Goal: Task Accomplishment & Management: Complete application form

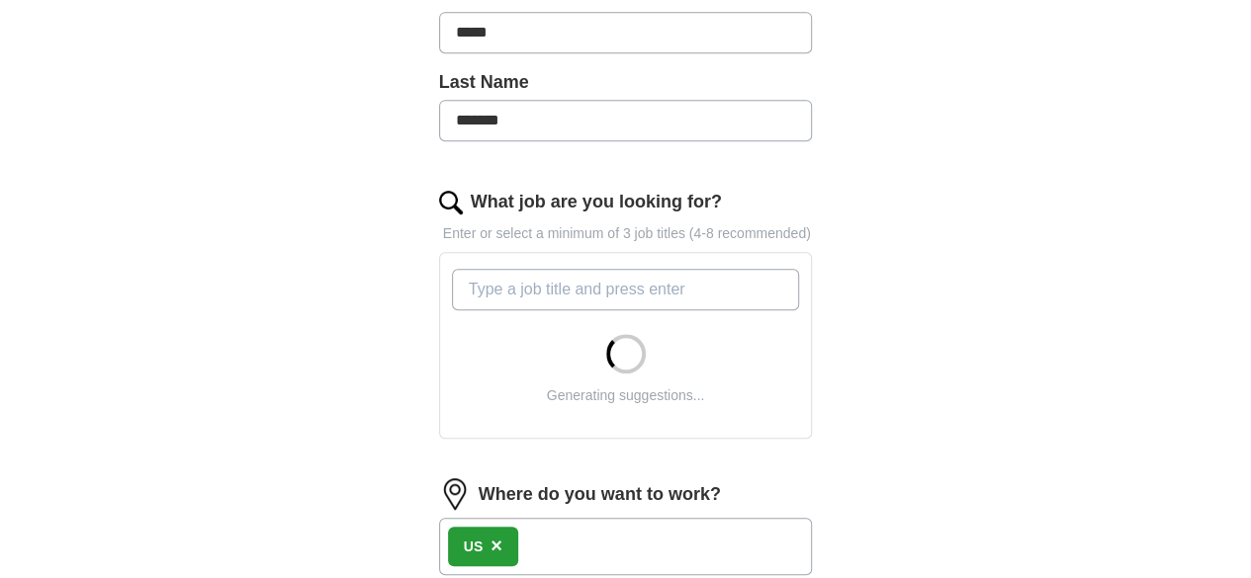
scroll to position [500, 0]
click at [582, 268] on input "What job are you looking for?" at bounding box center [626, 289] width 348 height 42
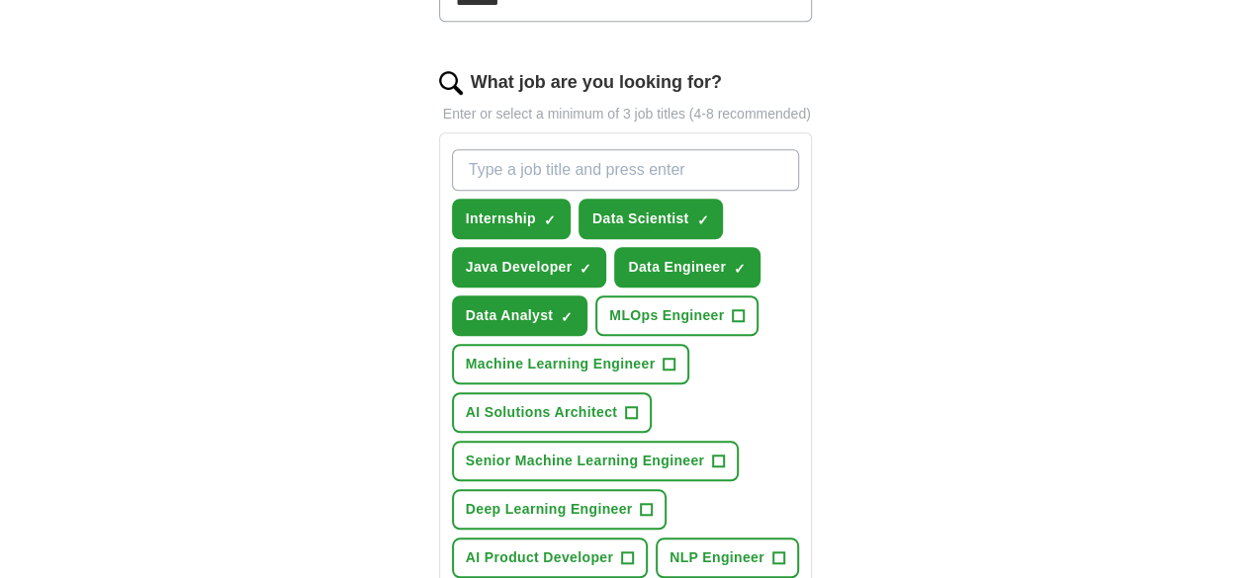
scroll to position [621, 0]
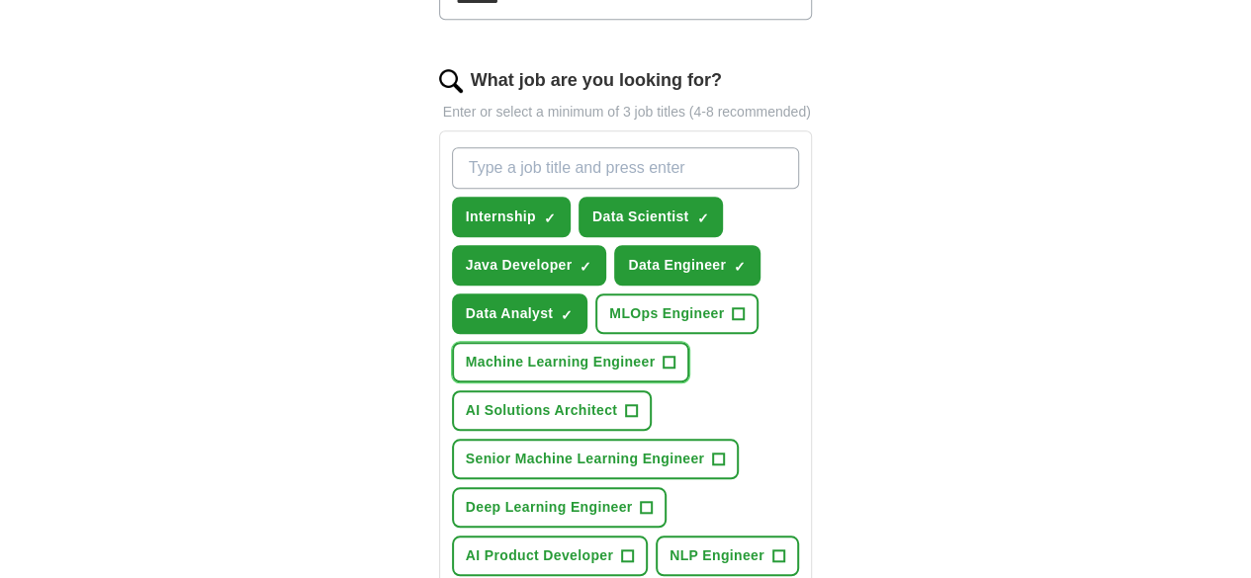
click at [656, 352] on span "Machine Learning Engineer" at bounding box center [561, 362] width 190 height 21
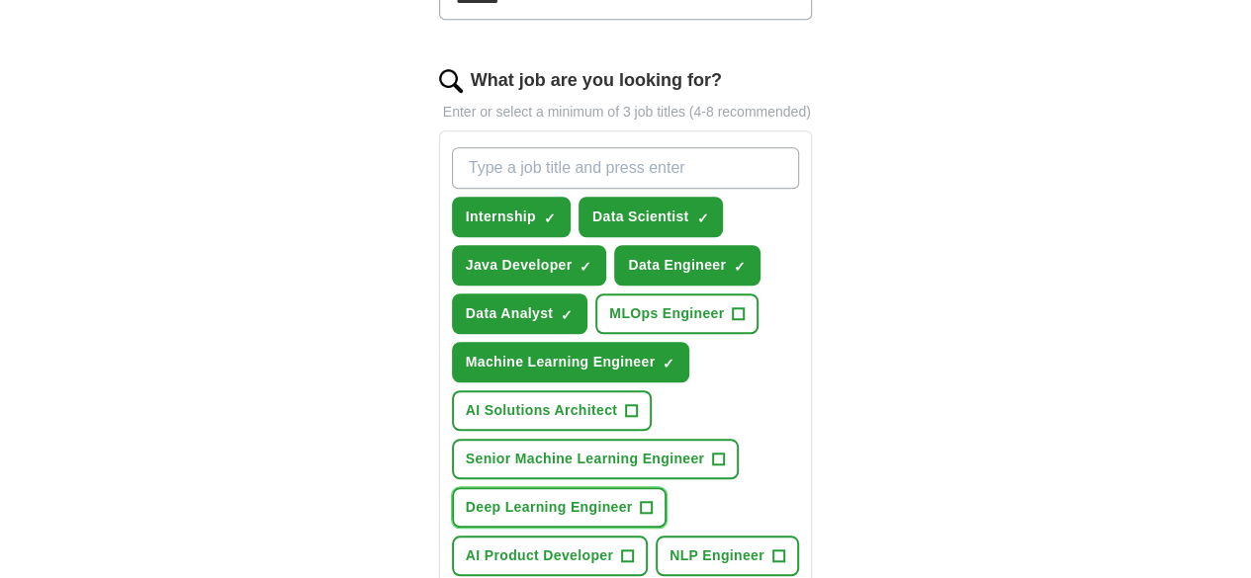
click at [568, 497] on span "Deep Learning Engineer" at bounding box center [549, 507] width 167 height 21
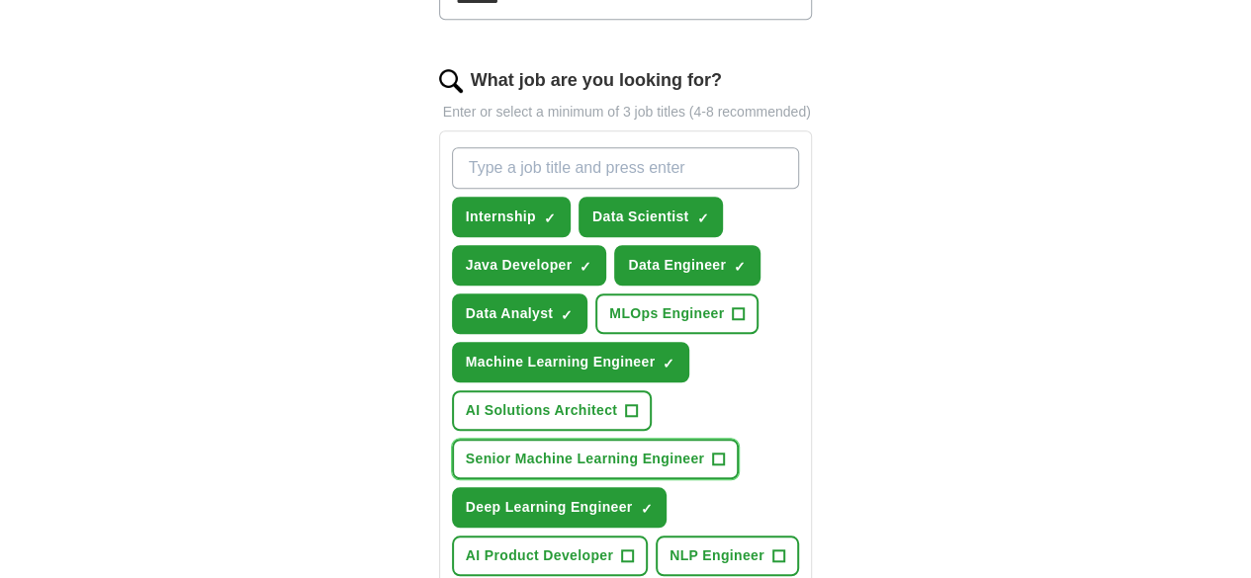
click at [601, 449] on span "Senior Machine Learning Engineer" at bounding box center [585, 459] width 238 height 21
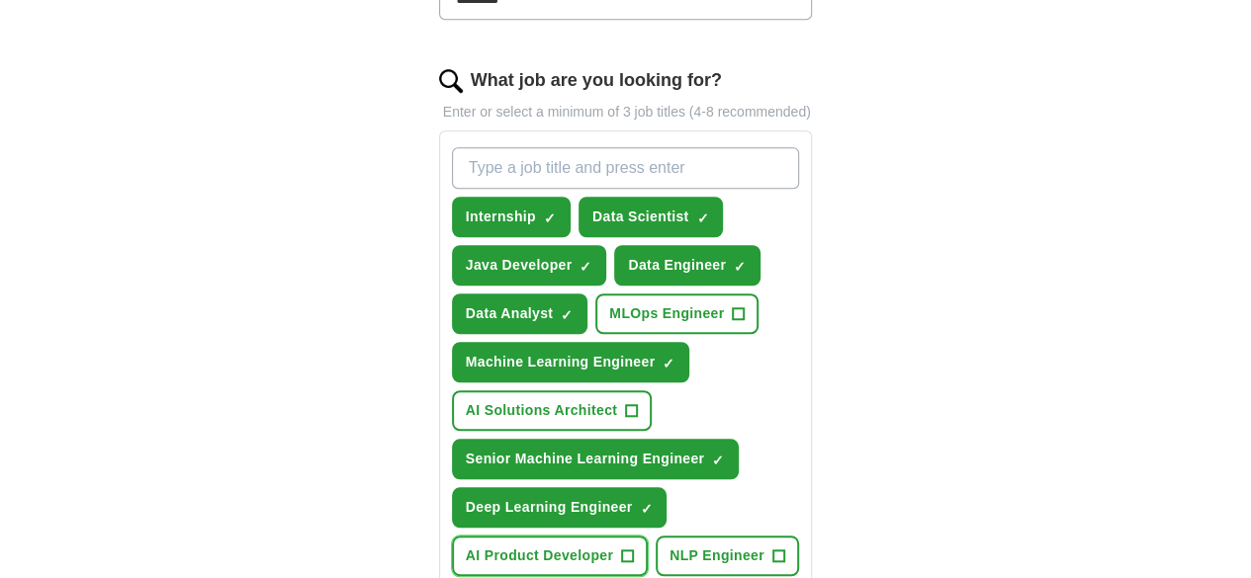
click at [613, 546] on span "AI Product Developer" at bounding box center [539, 556] width 147 height 21
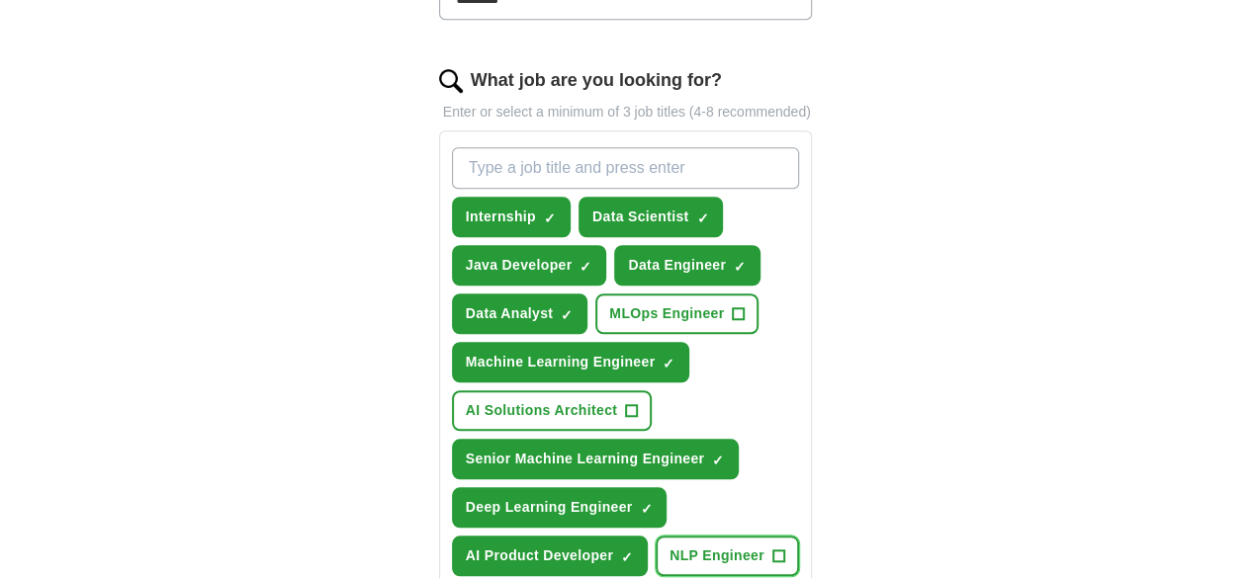
click at [772, 549] on span "+" at bounding box center [778, 557] width 12 height 16
click at [0, 0] on span "×" at bounding box center [0, 0] width 0 height 0
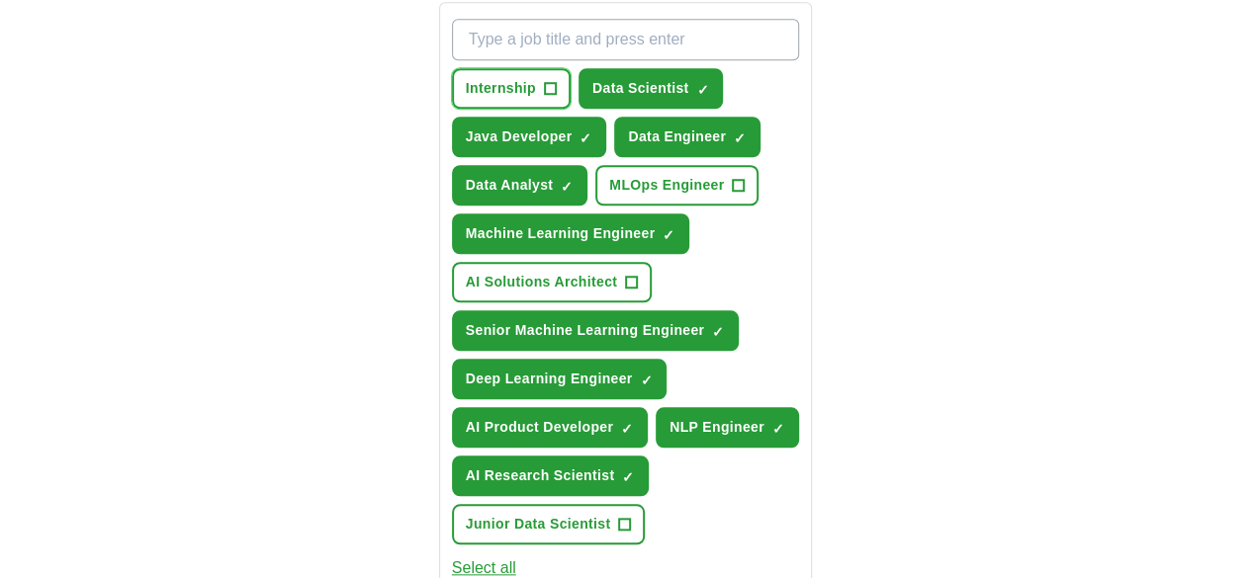
scroll to position [754, 0]
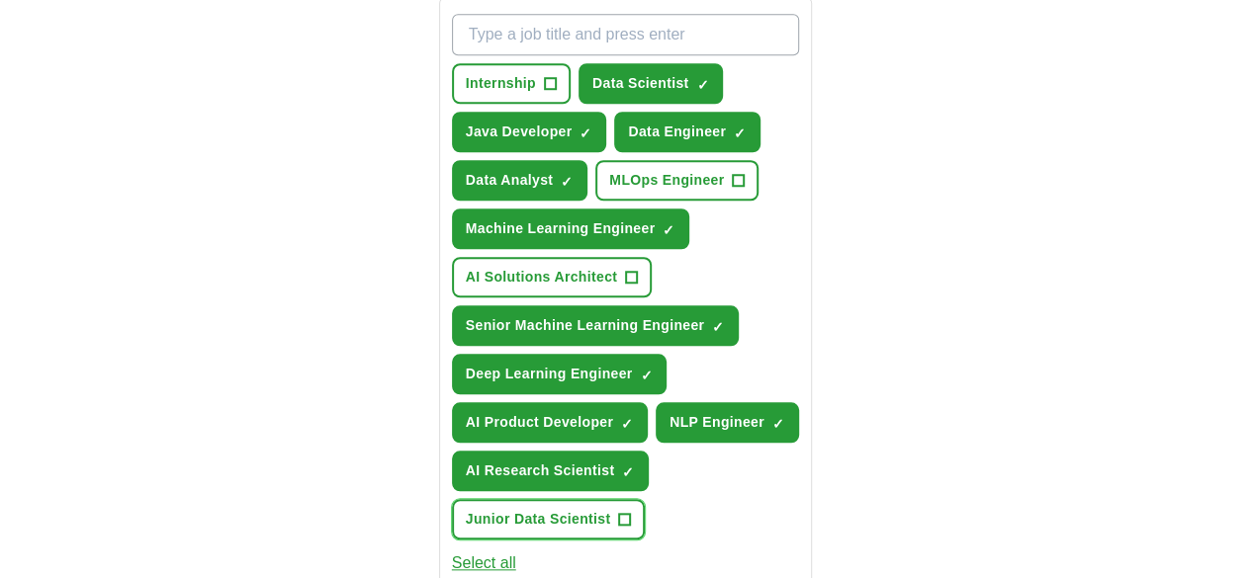
click at [560, 509] on span "Junior Data Scientist" at bounding box center [538, 519] width 145 height 21
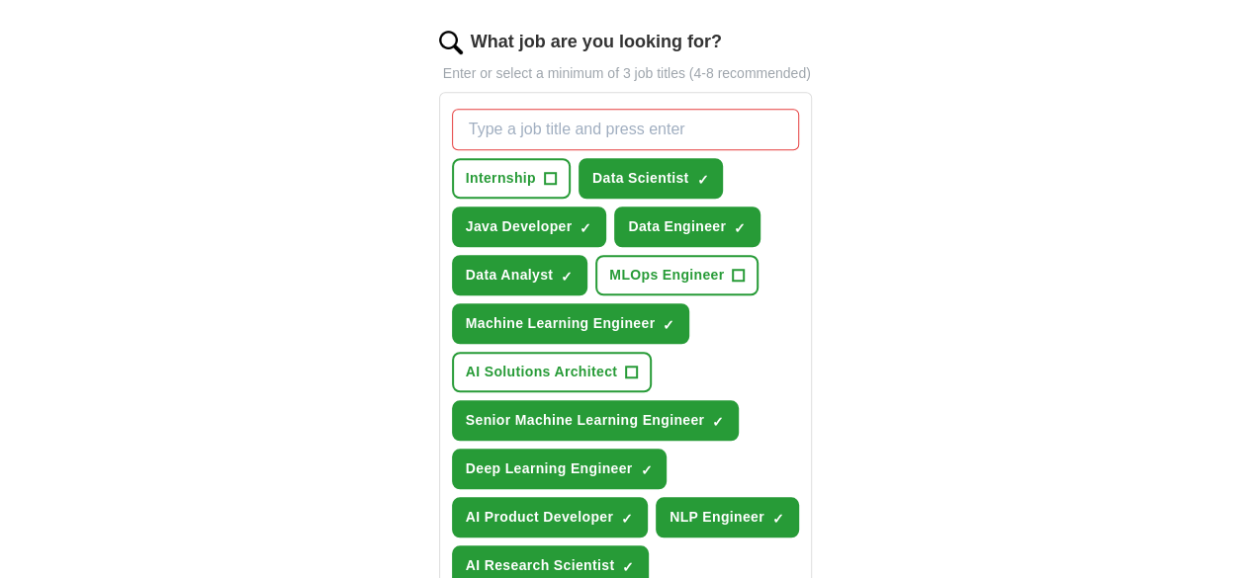
scroll to position [660, 0]
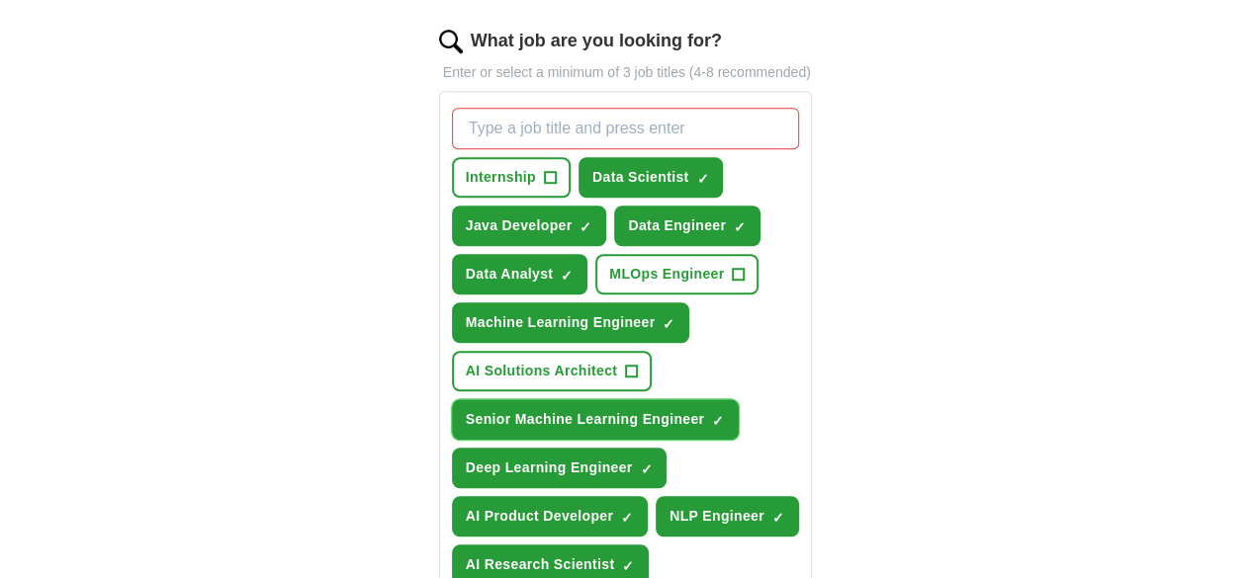
click at [565, 409] on span "Senior Machine Learning Engineer" at bounding box center [585, 419] width 238 height 21
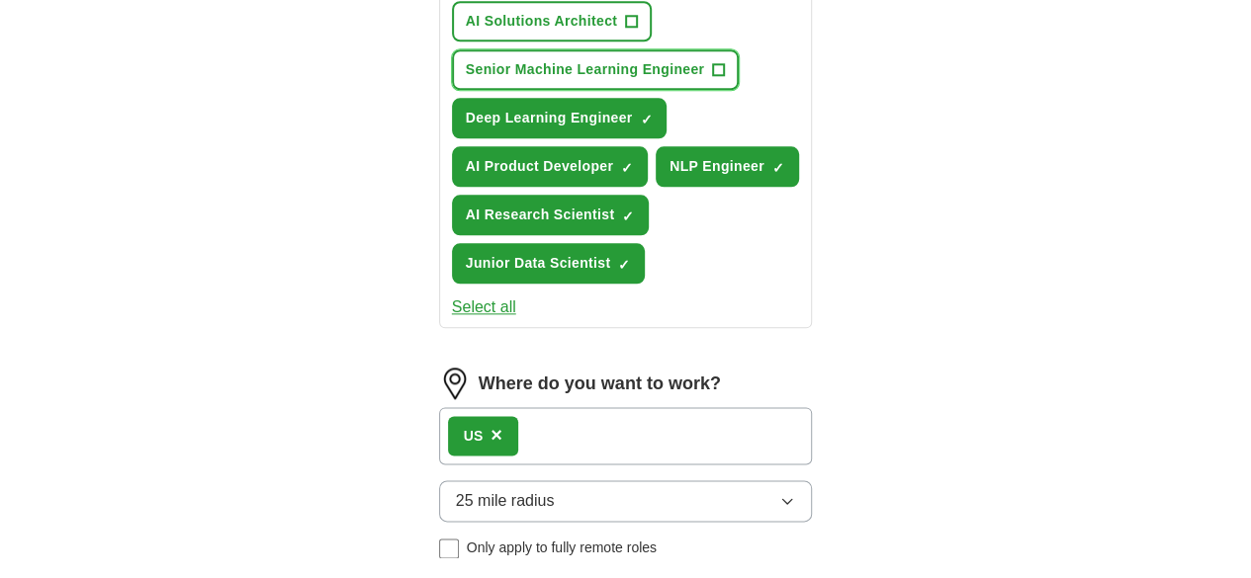
scroll to position [1088, 0]
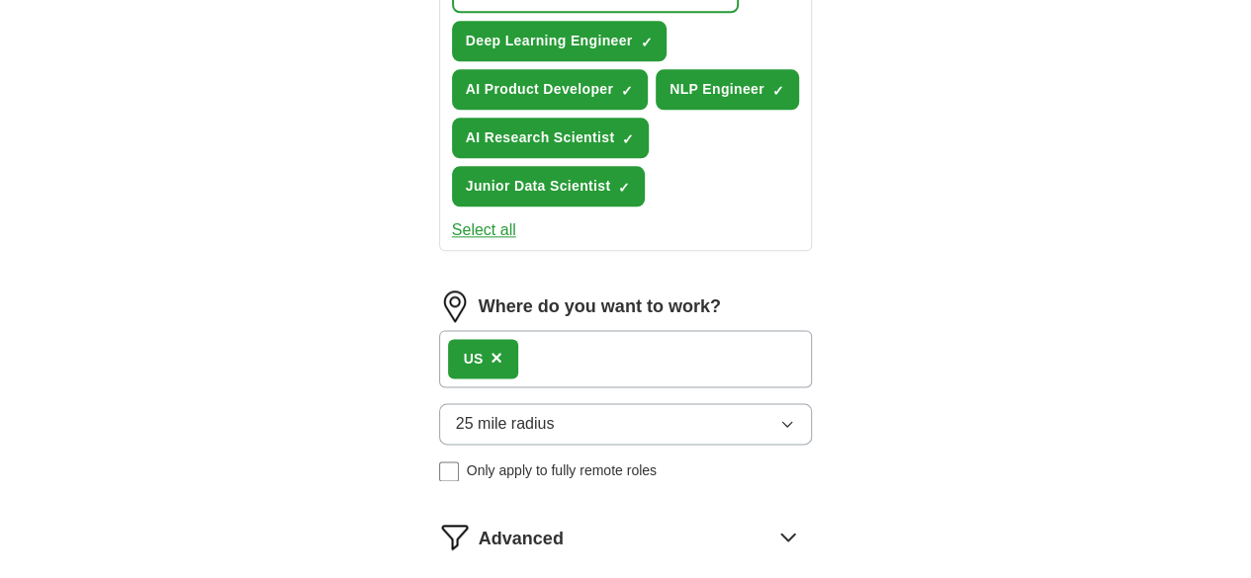
click at [571, 403] on button "25 mile radius" at bounding box center [626, 424] width 374 height 42
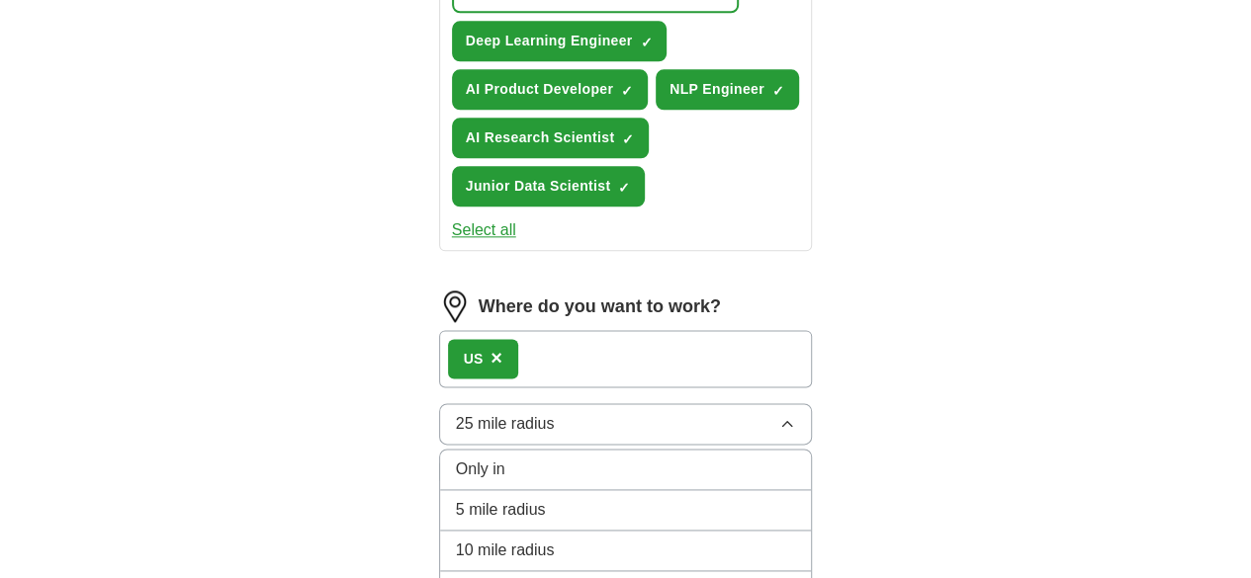
click at [599, 458] on div "Only in" at bounding box center [626, 470] width 340 height 24
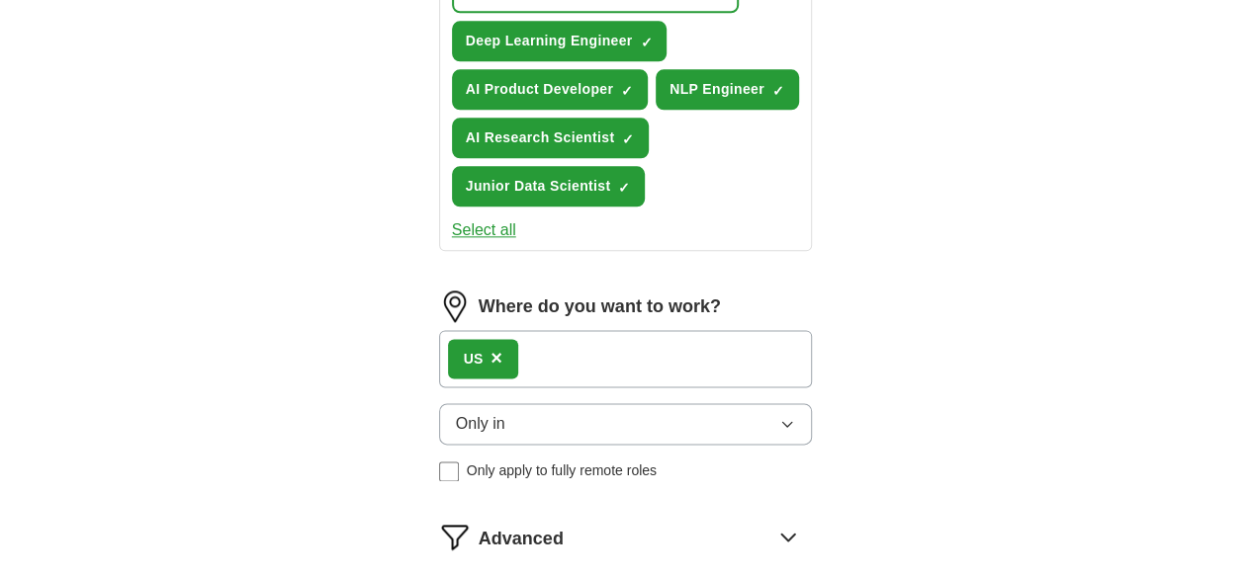
click at [617, 403] on button "Only in" at bounding box center [626, 424] width 374 height 42
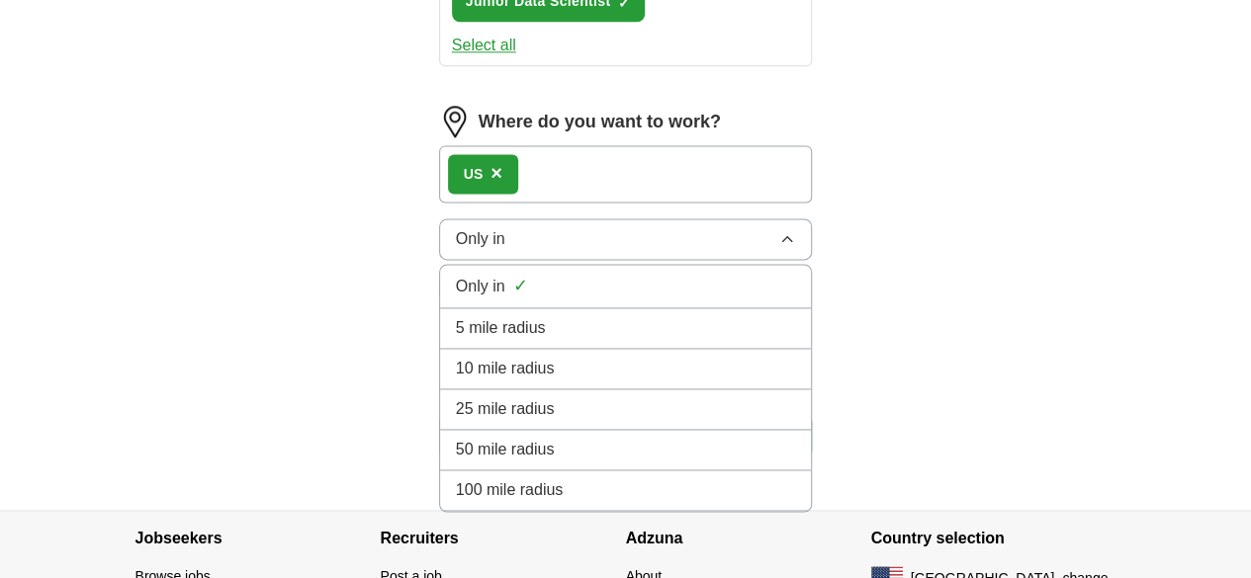
scroll to position [1273, 0]
click at [593, 478] on div "100 mile radius" at bounding box center [626, 490] width 340 height 24
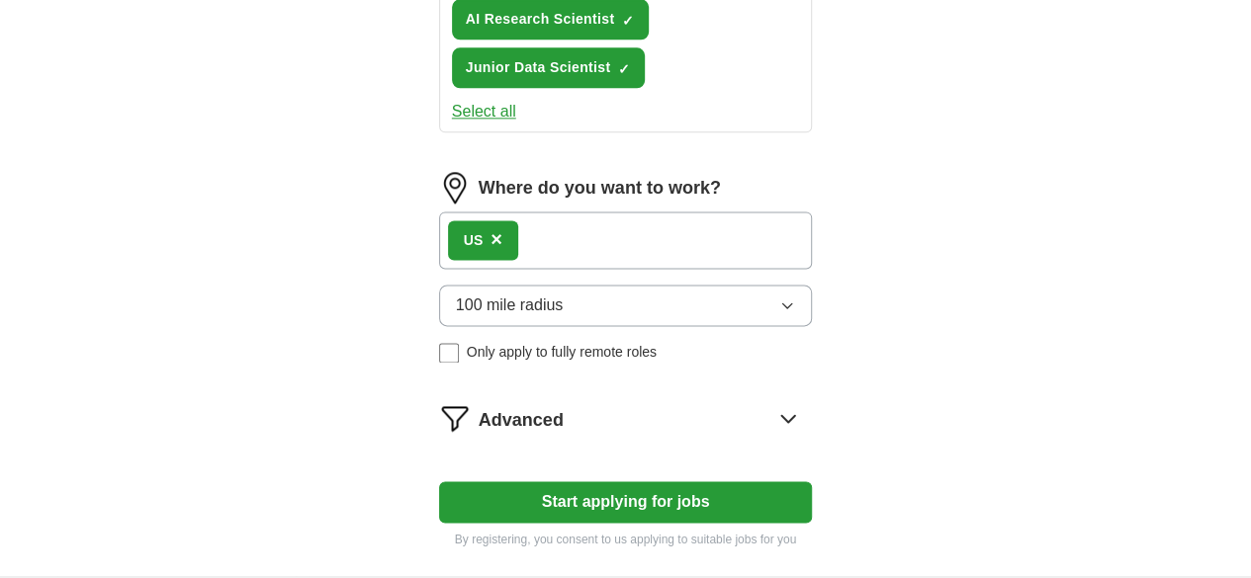
scroll to position [1205, 0]
click at [636, 403] on div "Advanced" at bounding box center [646, 419] width 334 height 32
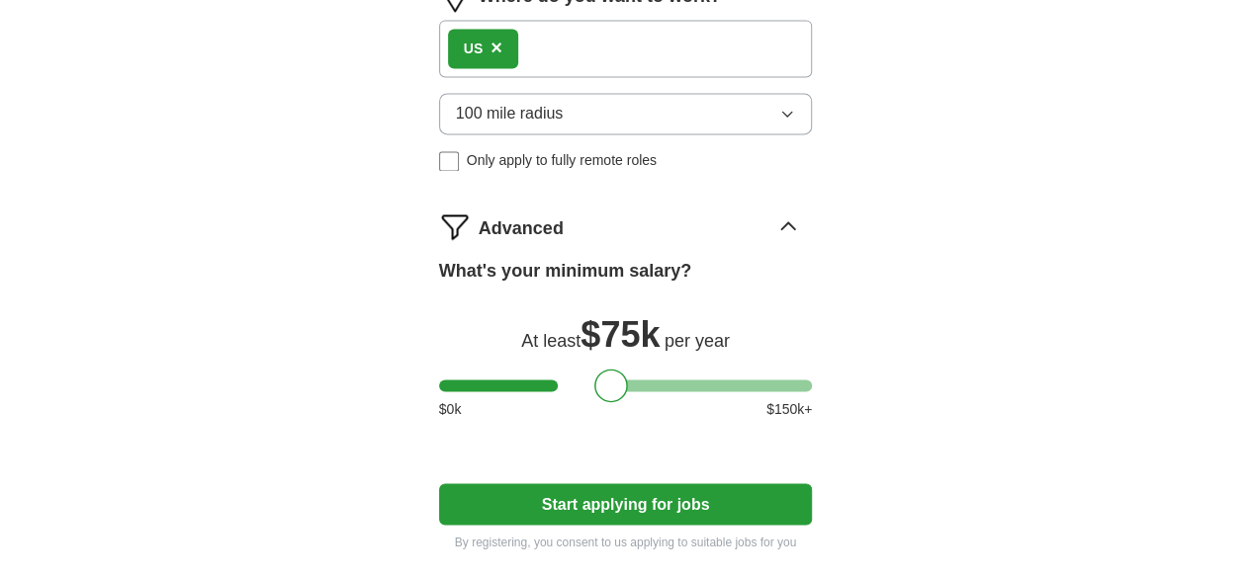
scroll to position [1399, 0]
click at [640, 482] on button "Start applying for jobs" at bounding box center [626, 503] width 374 height 42
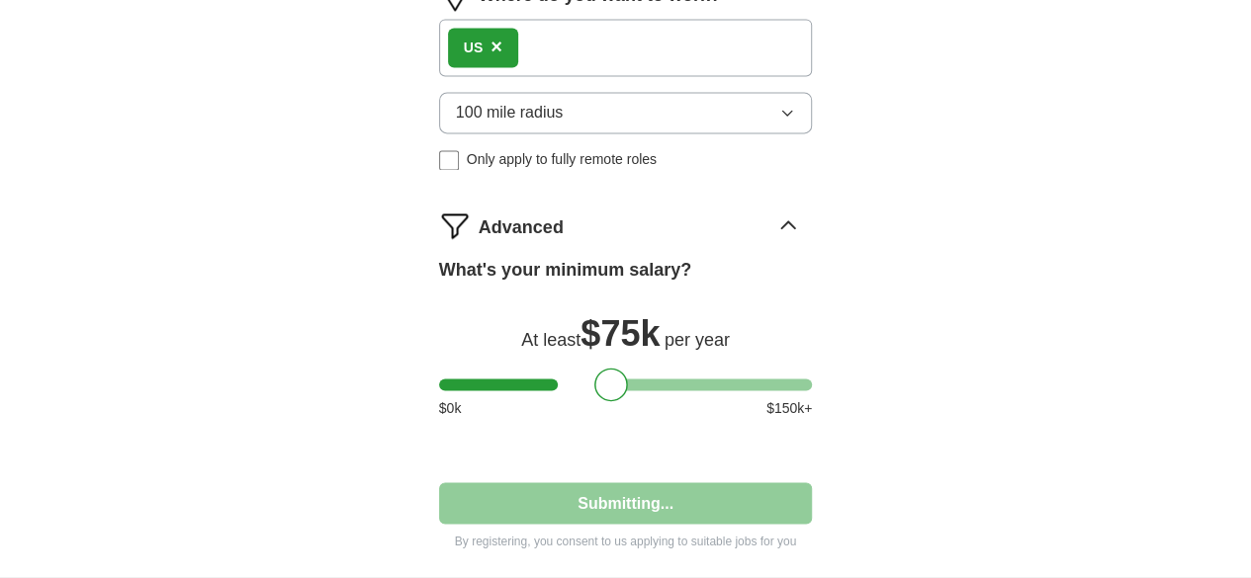
select select "**"
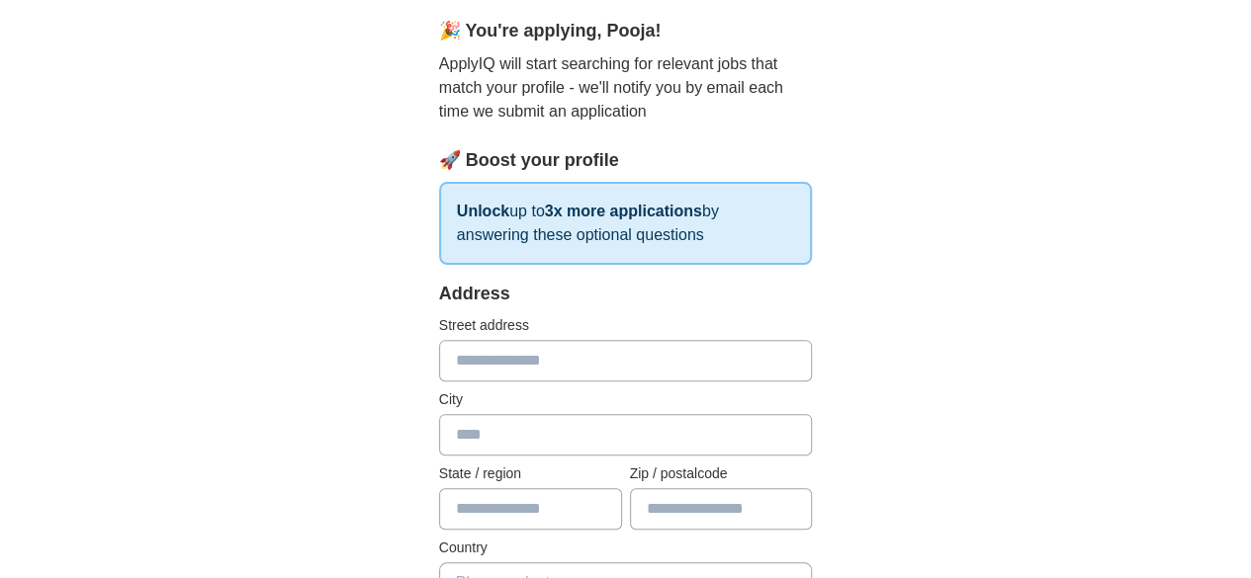
scroll to position [255, 0]
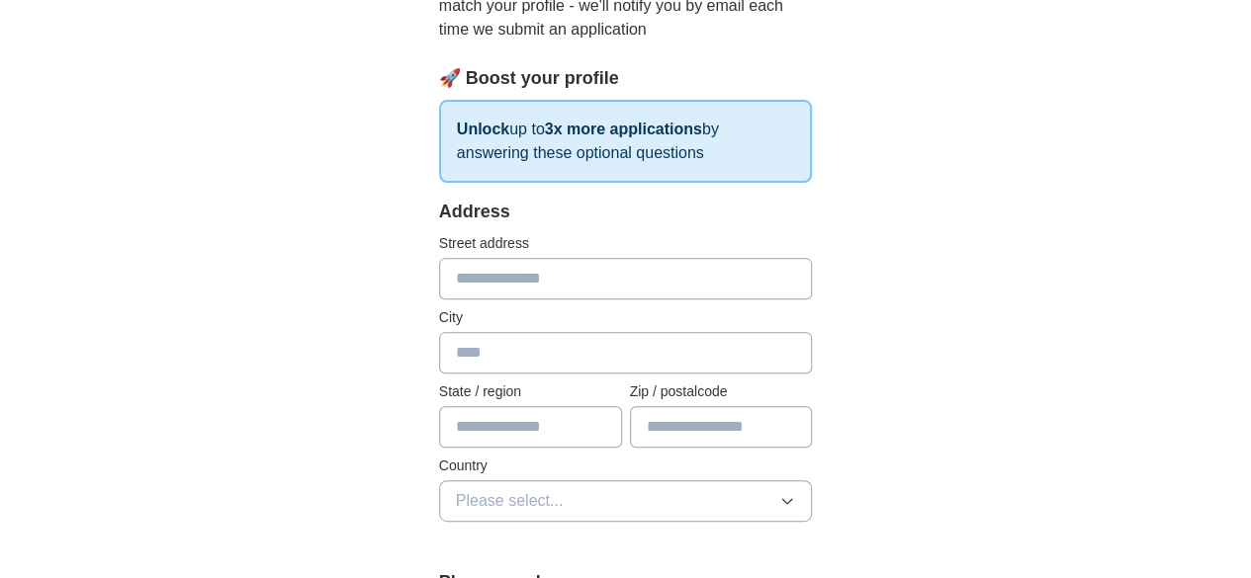
click at [597, 266] on input "text" at bounding box center [626, 279] width 374 height 42
type input "**********"
type input "*********"
type input "********"
click at [739, 424] on input "**********" at bounding box center [721, 427] width 183 height 42
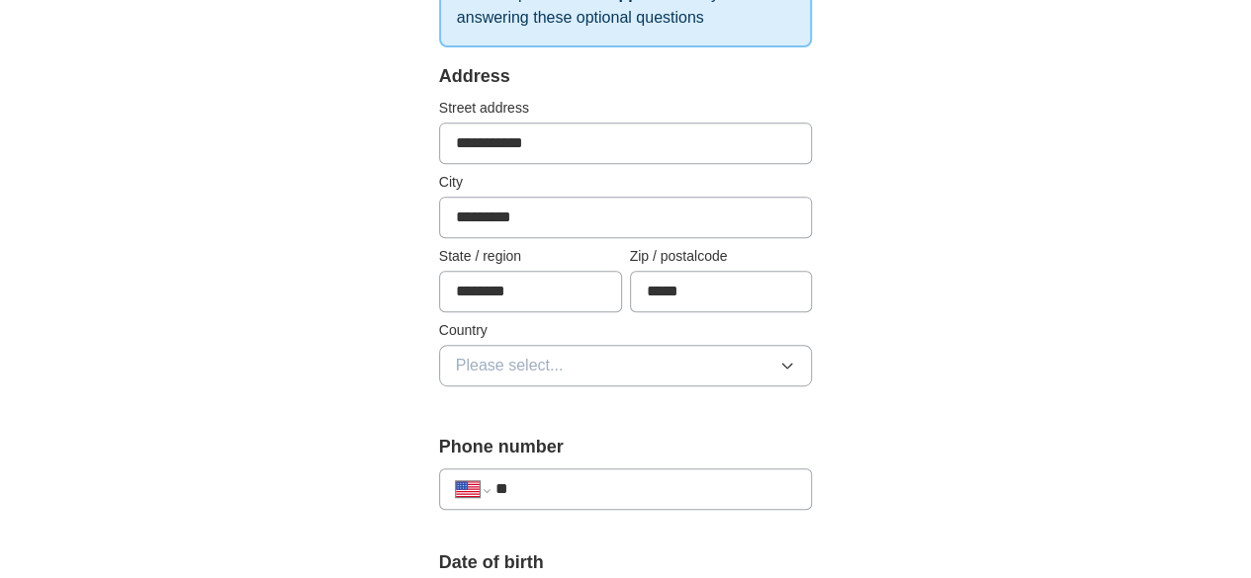
scroll to position [392, 0]
type input "*****"
click at [662, 352] on button "Please select..." at bounding box center [626, 365] width 374 height 42
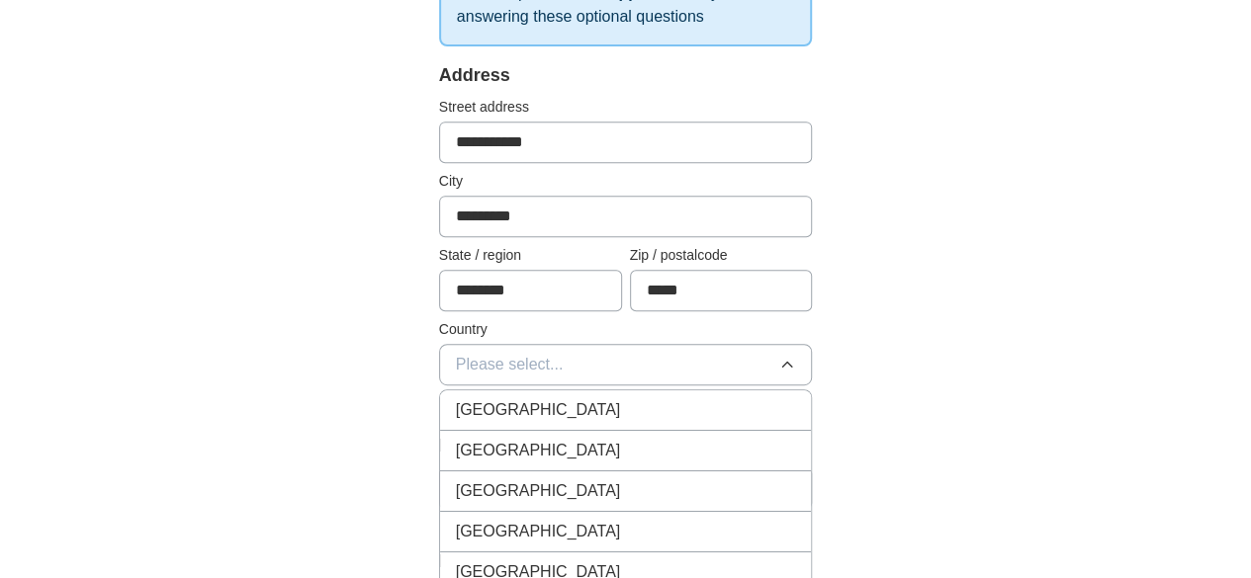
click at [631, 461] on li "[GEOGRAPHIC_DATA]" at bounding box center [626, 451] width 372 height 41
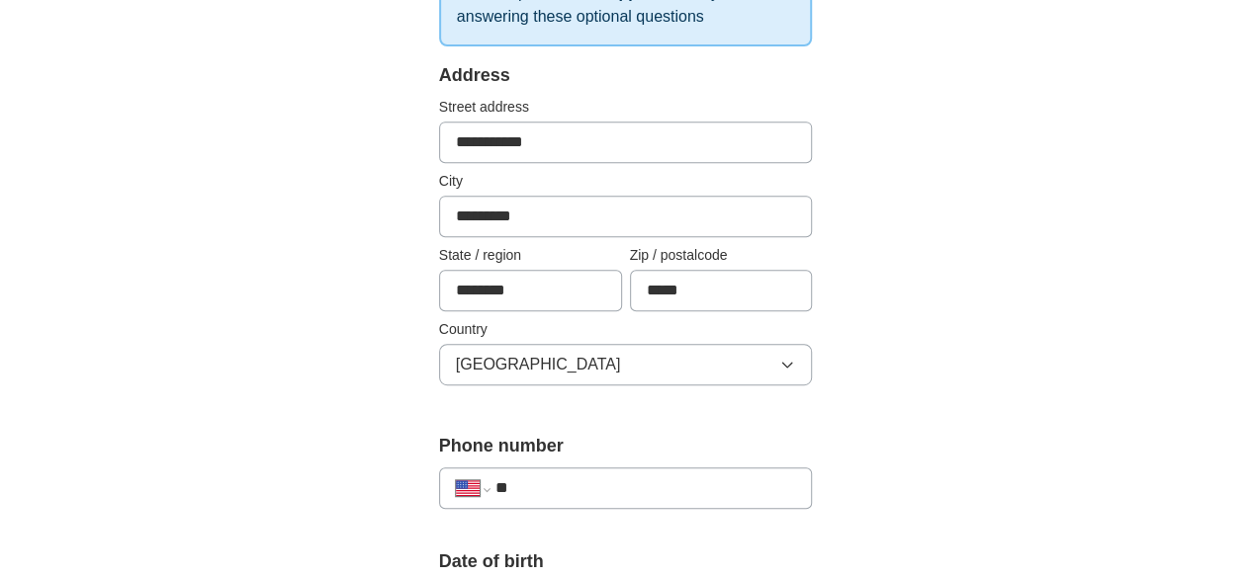
click at [589, 491] on input "**" at bounding box center [645, 489] width 301 height 24
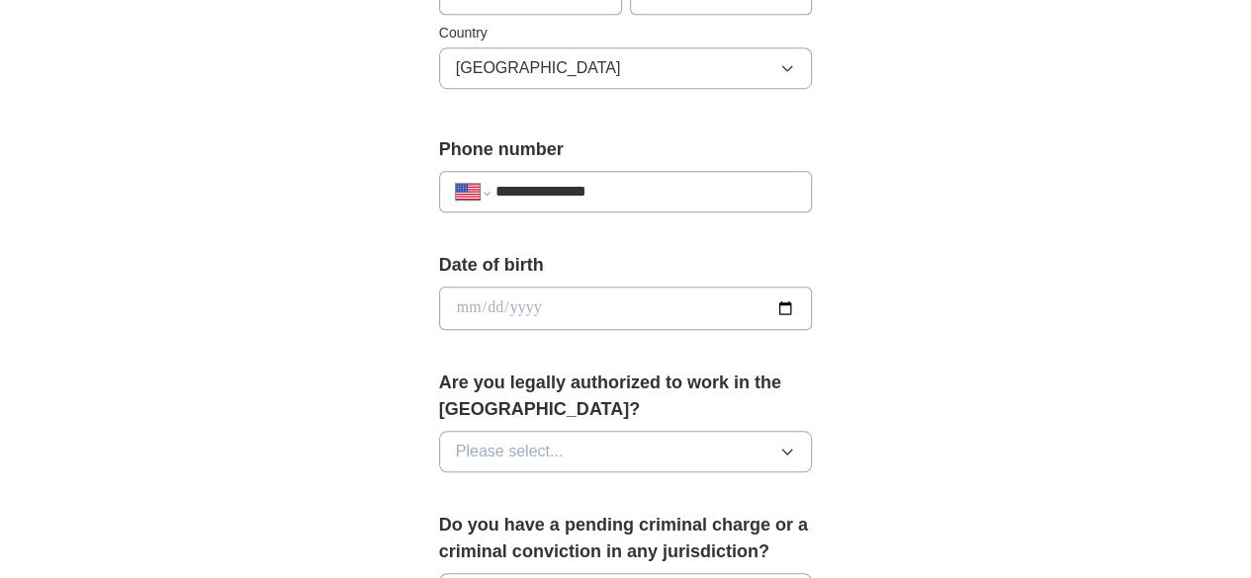
scroll to position [694, 0]
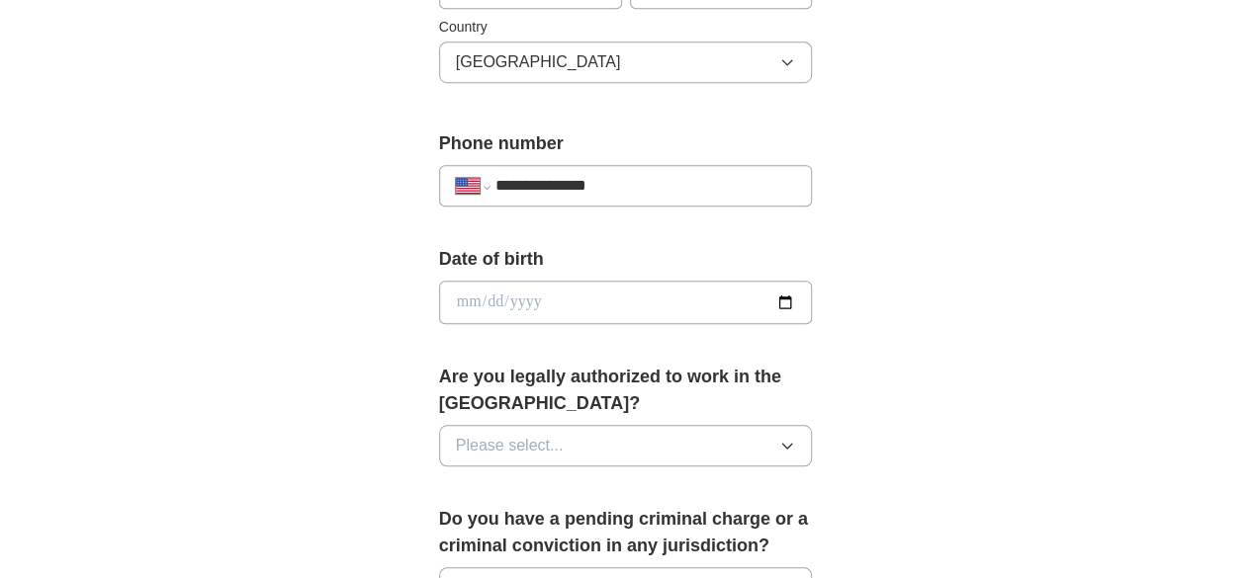
type input "**********"
click at [557, 306] on input "date" at bounding box center [626, 303] width 374 height 44
type input "**********"
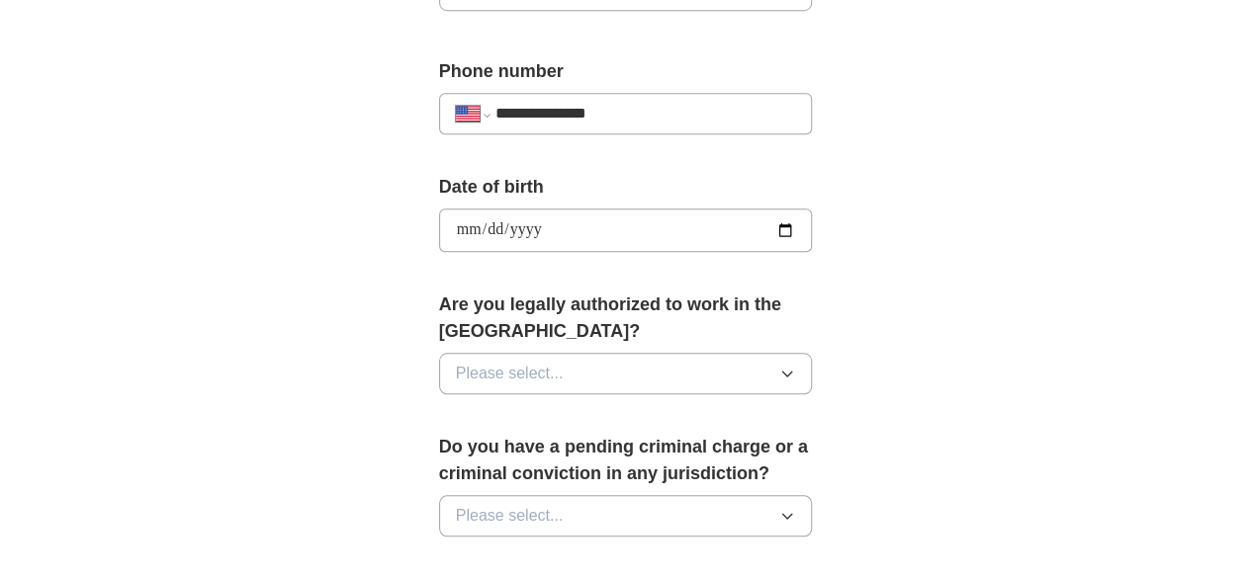
scroll to position [769, 0]
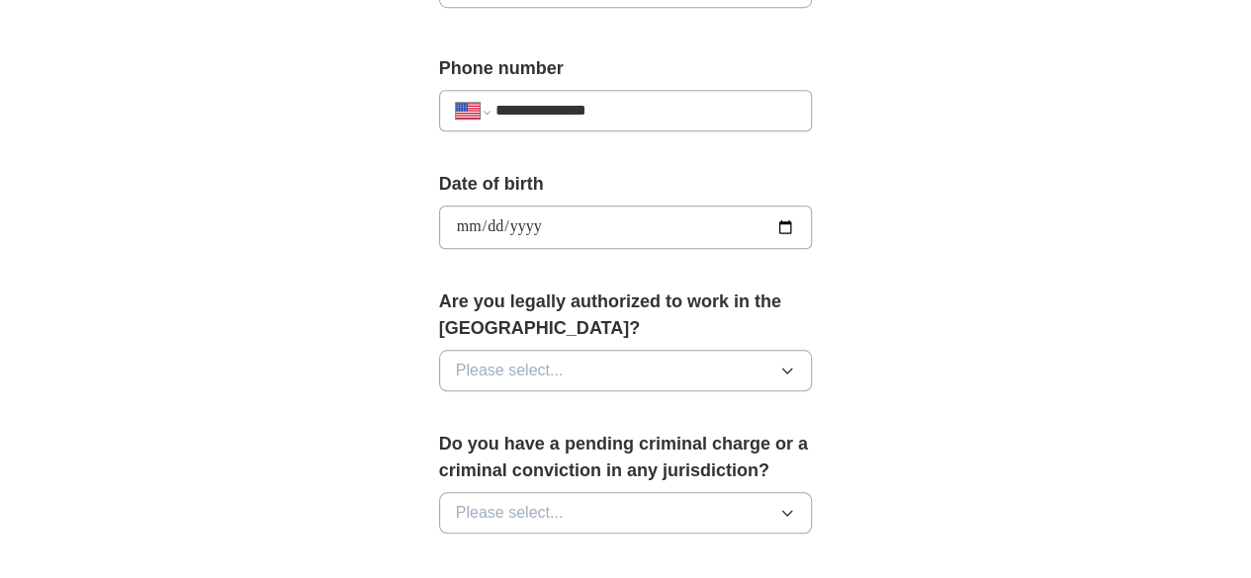
click at [597, 350] on button "Please select..." at bounding box center [626, 371] width 374 height 42
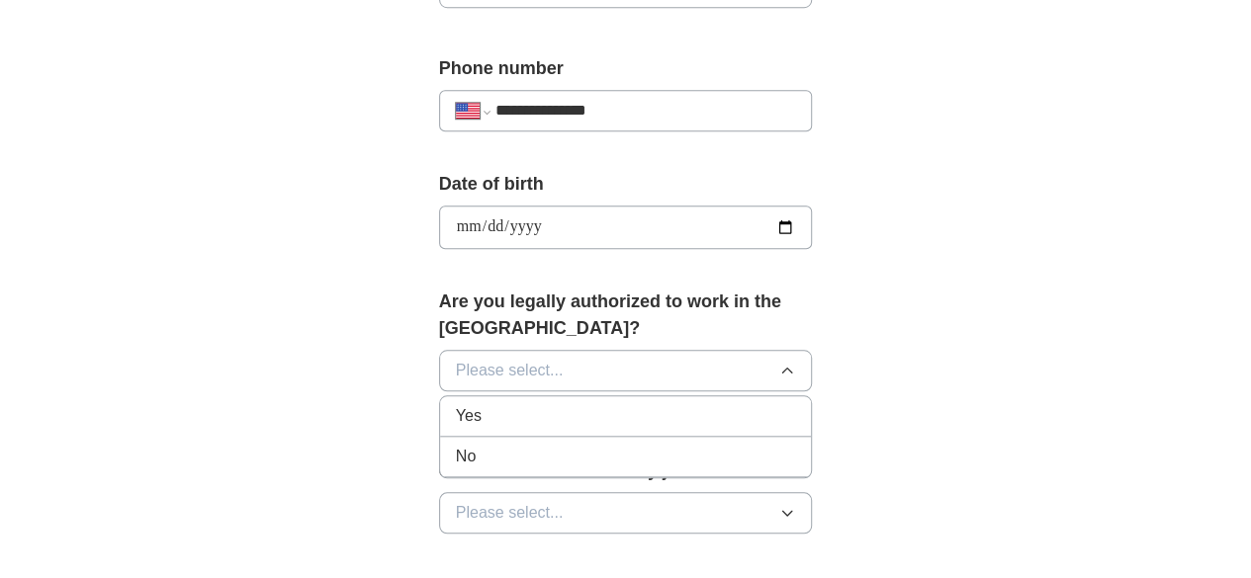
click at [589, 398] on li "Yes" at bounding box center [626, 416] width 372 height 41
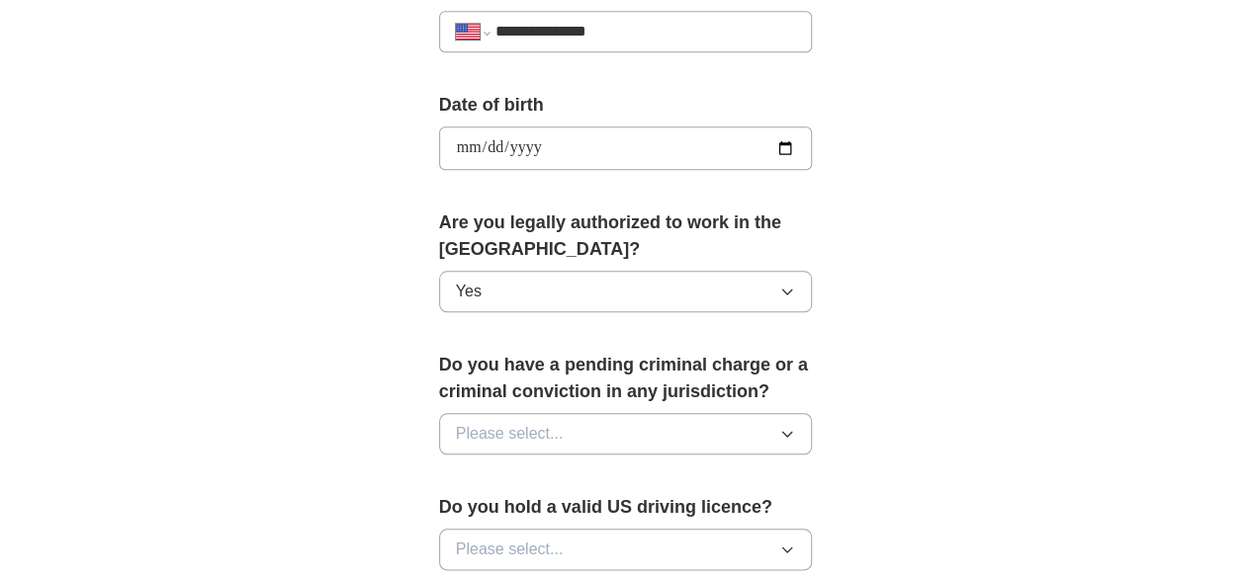
scroll to position [849, 0]
click at [645, 412] on button "Please select..." at bounding box center [626, 433] width 374 height 42
click at [627, 507] on div "No" at bounding box center [626, 519] width 340 height 24
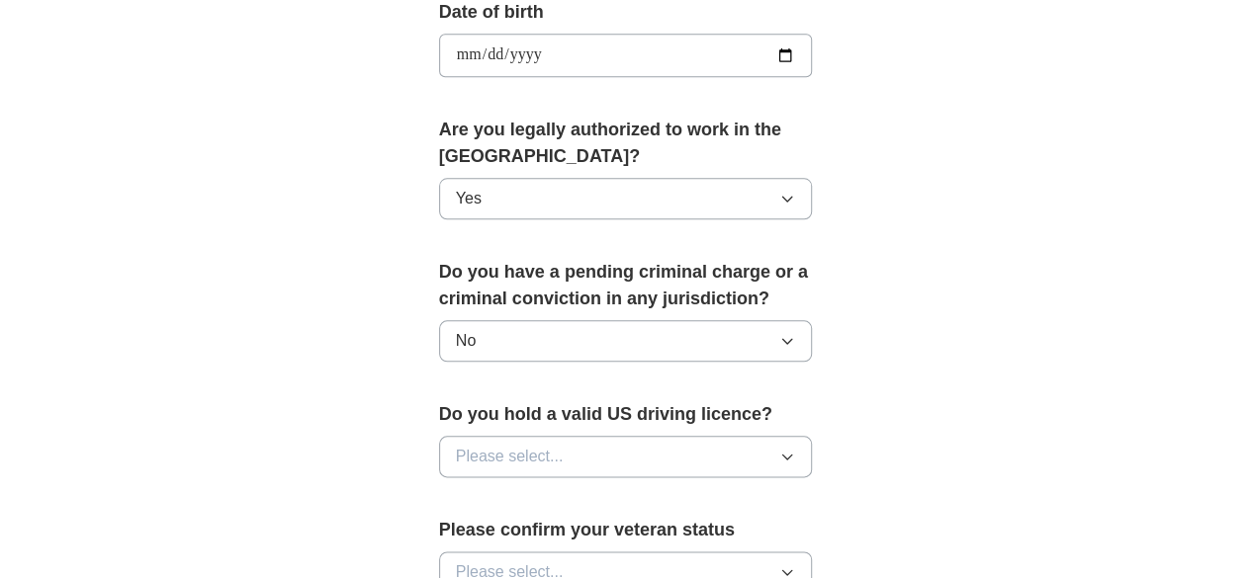
scroll to position [951, 0]
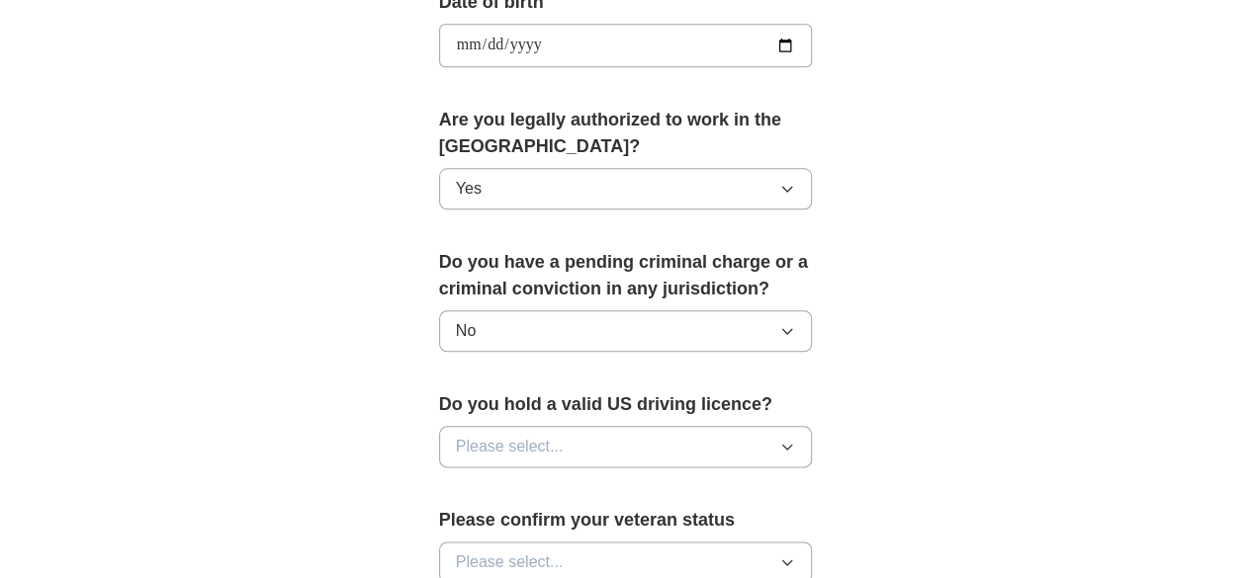
click at [623, 426] on button "Please select..." at bounding box center [626, 447] width 374 height 42
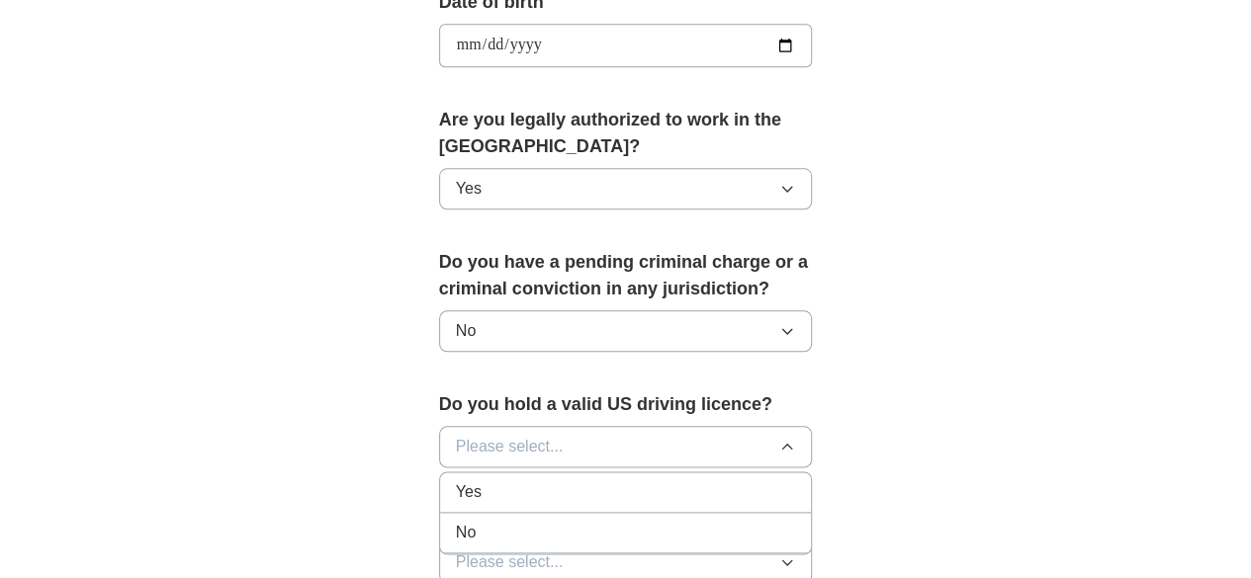
click at [603, 521] on div "No" at bounding box center [626, 533] width 340 height 24
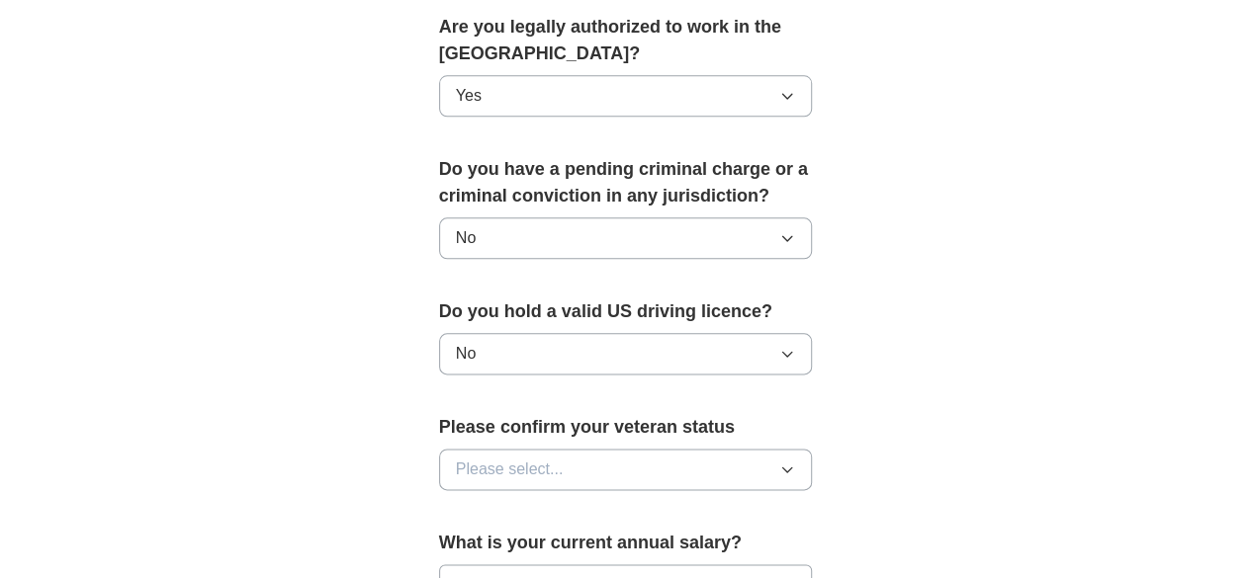
scroll to position [1048, 0]
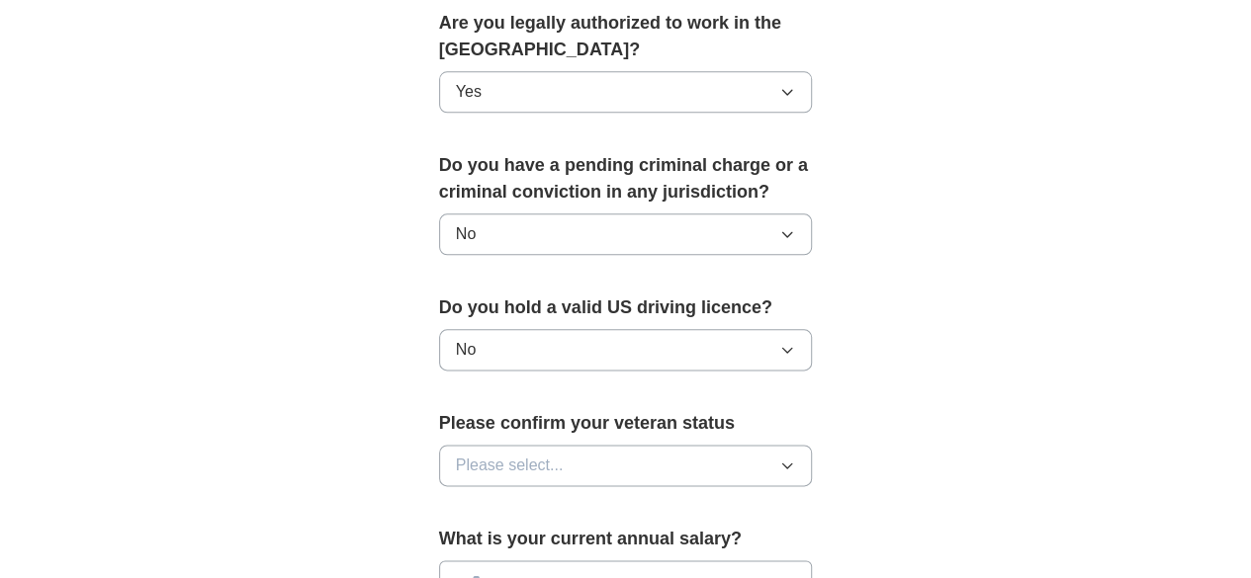
click at [612, 445] on button "Please select..." at bounding box center [626, 466] width 374 height 42
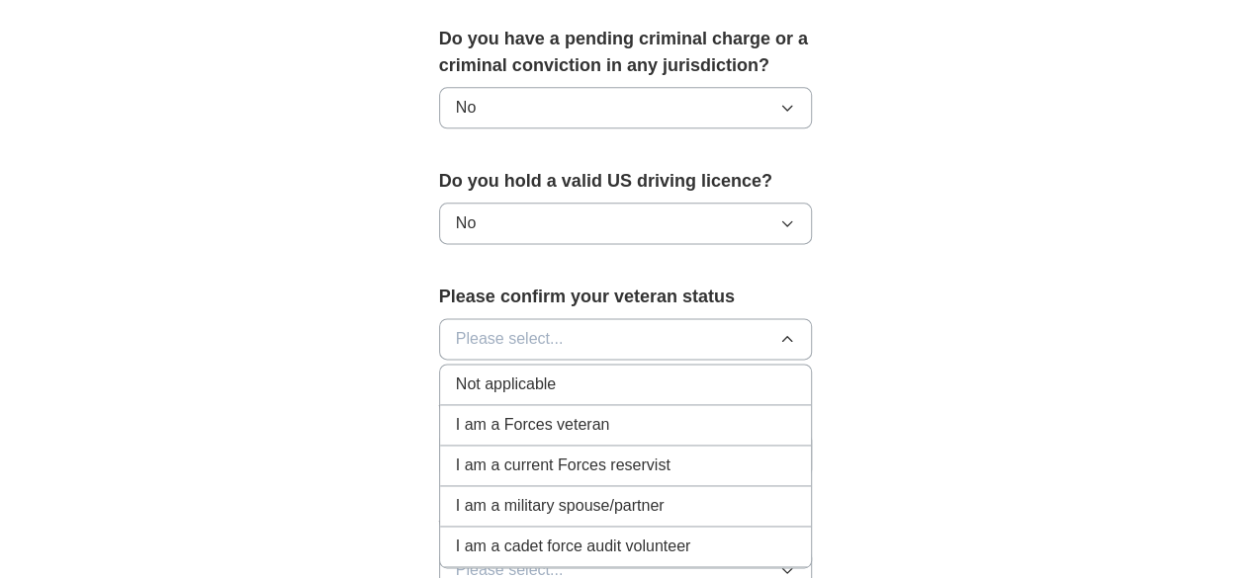
scroll to position [1188, 0]
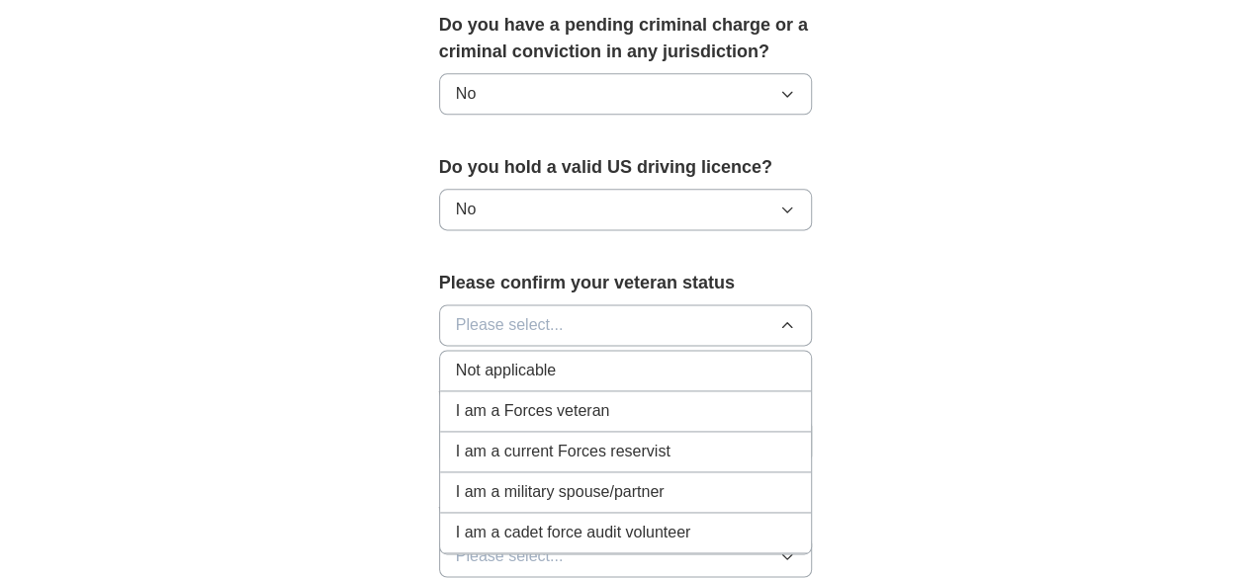
click at [585, 359] on div "Not applicable" at bounding box center [626, 371] width 340 height 24
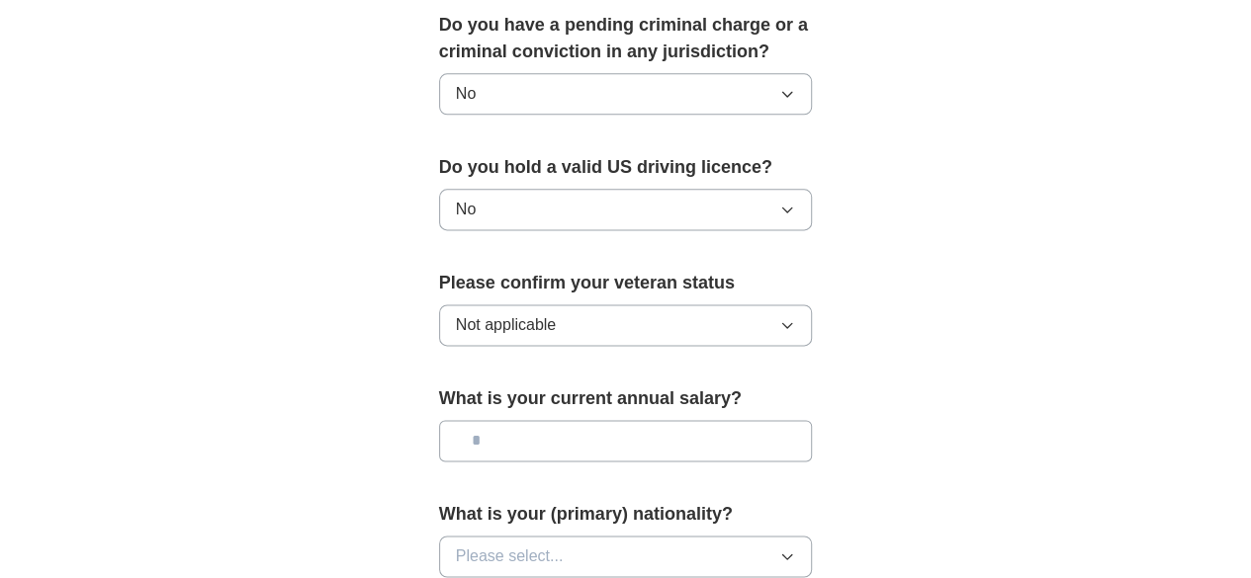
click at [637, 420] on input "text" at bounding box center [626, 441] width 374 height 42
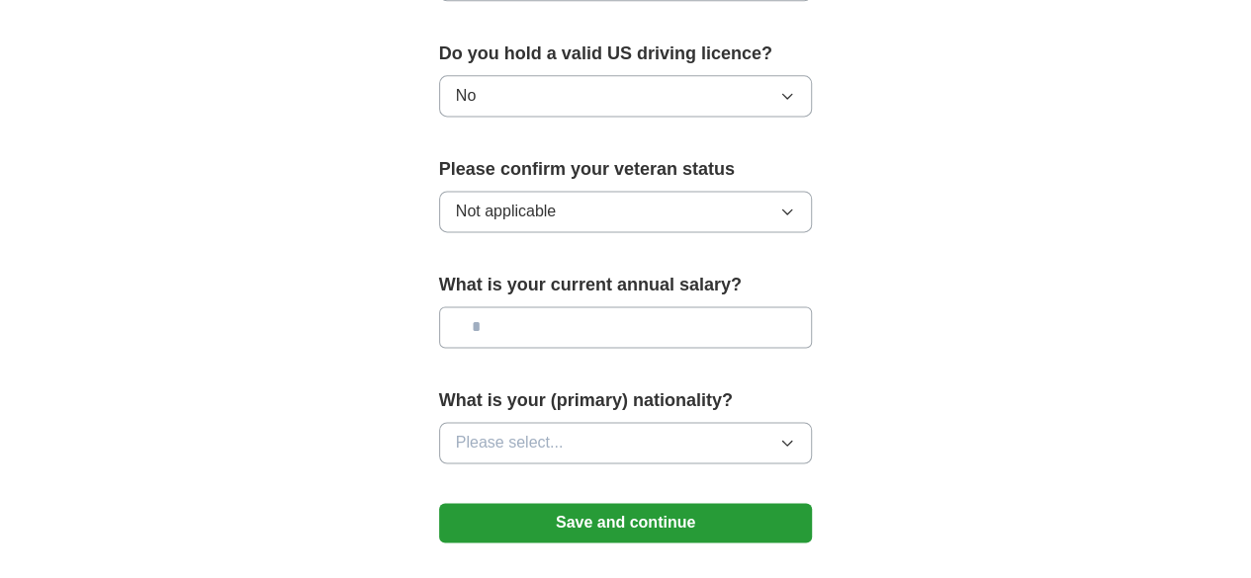
scroll to position [1322, 0]
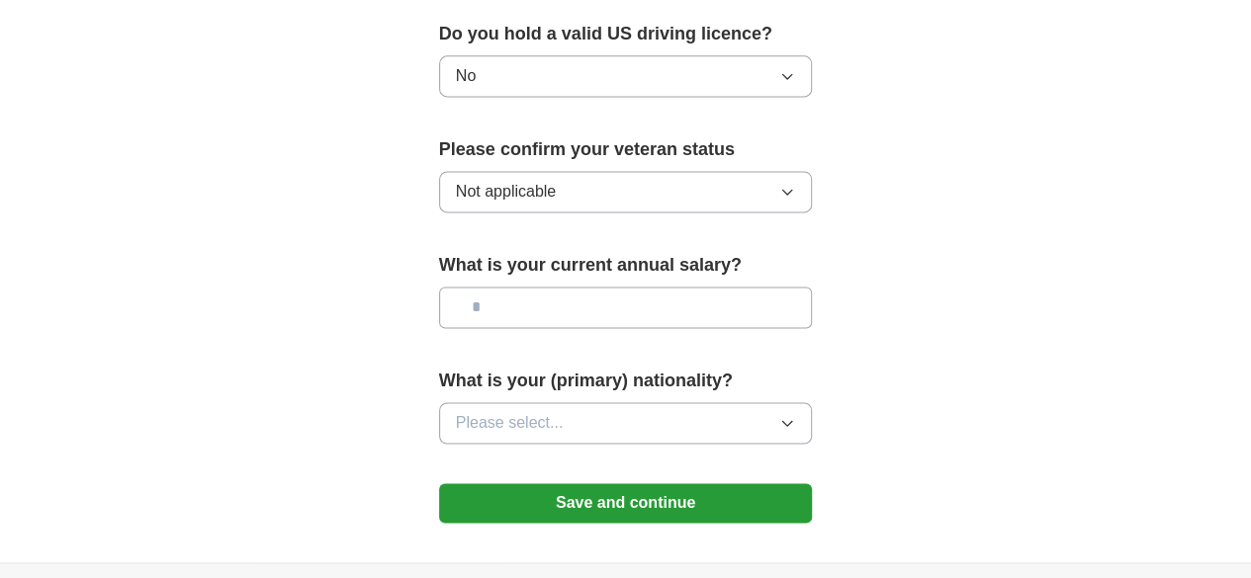
click at [641, 402] on button "Please select..." at bounding box center [626, 423] width 374 height 42
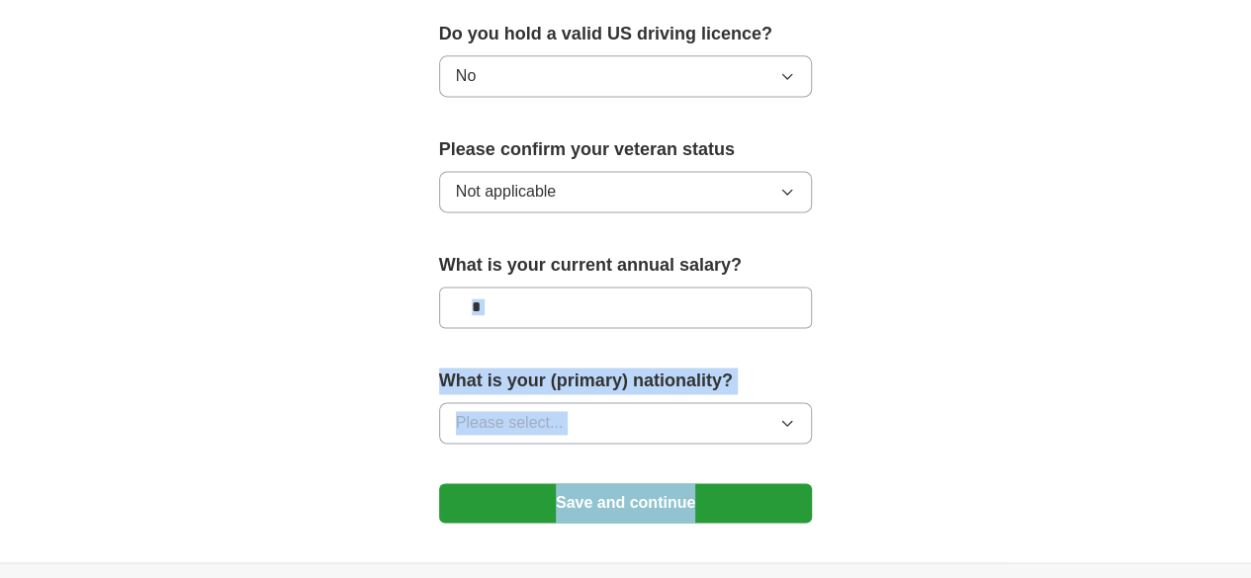
drag, startPoint x: 867, startPoint y: 302, endPoint x: 696, endPoint y: 472, distance: 241.2
click at [696, 483] on button "Save and continue" at bounding box center [626, 503] width 374 height 40
